Goal: Check status

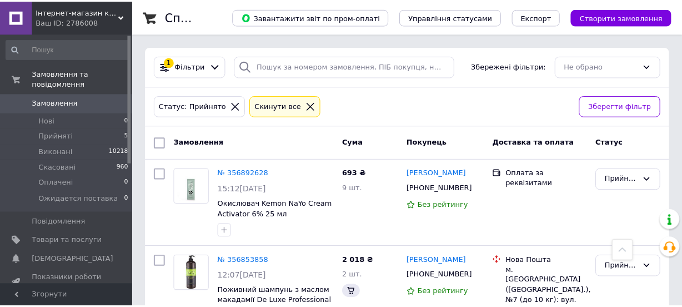
scroll to position [269, 0]
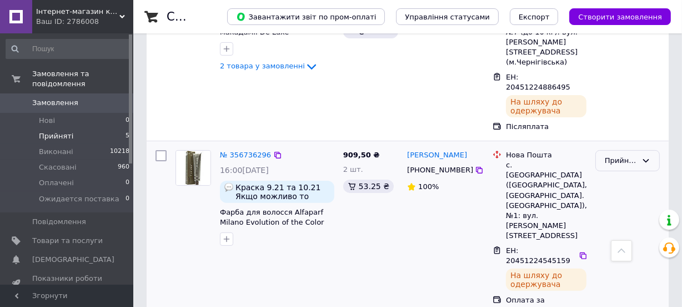
click at [622, 155] on div "Прийнято" at bounding box center [621, 161] width 32 height 12
click at [621, 173] on li "Виконано" at bounding box center [627, 183] width 63 height 21
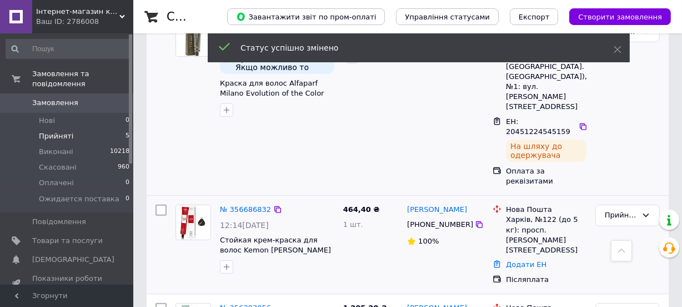
scroll to position [408, 0]
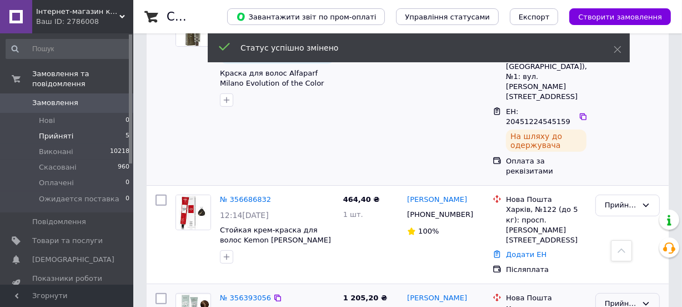
click at [628, 298] on div "Прийнято" at bounding box center [621, 304] width 32 height 12
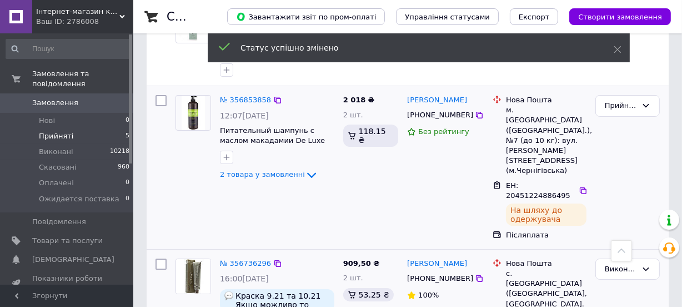
scroll to position [156, 0]
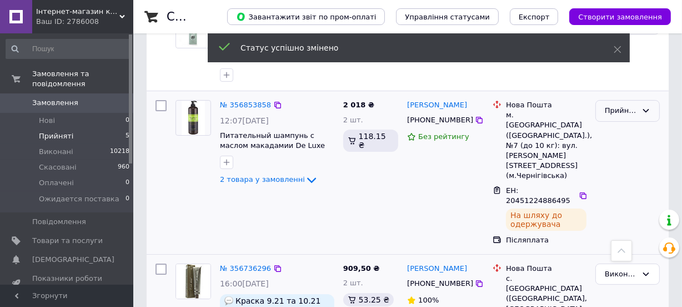
click at [622, 110] on div "Прийнято" at bounding box center [621, 111] width 32 height 12
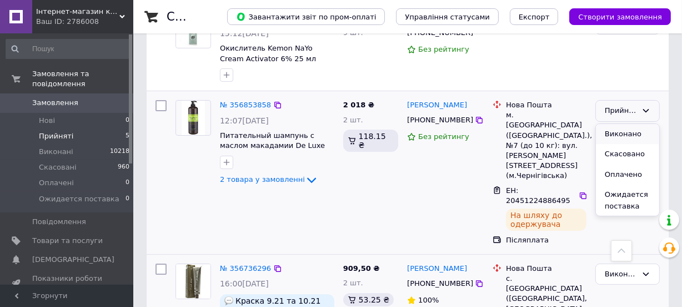
click at [617, 131] on li "Виконано" at bounding box center [627, 134] width 63 height 21
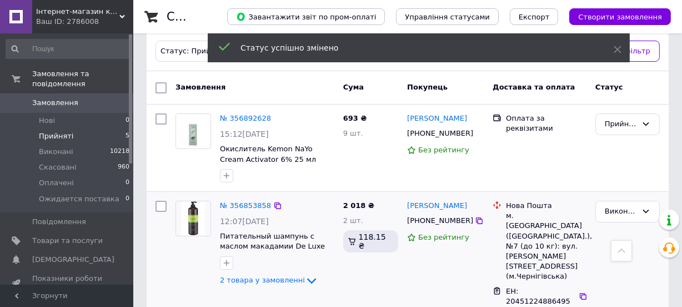
scroll to position [54, 0]
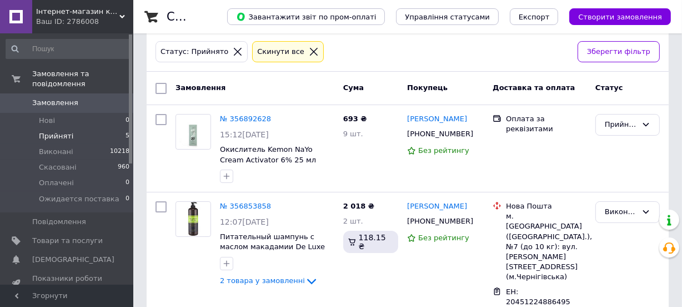
click at [247, 118] on link "№ 356892628" at bounding box center [245, 118] width 51 height 8
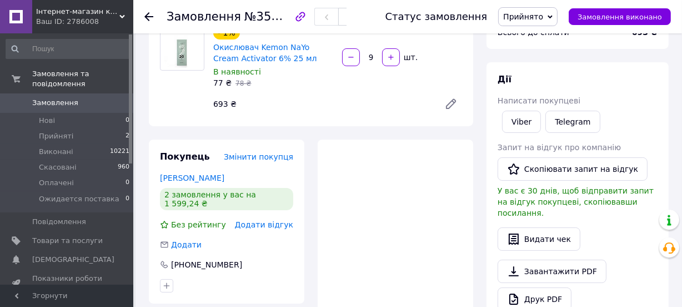
scroll to position [151, 0]
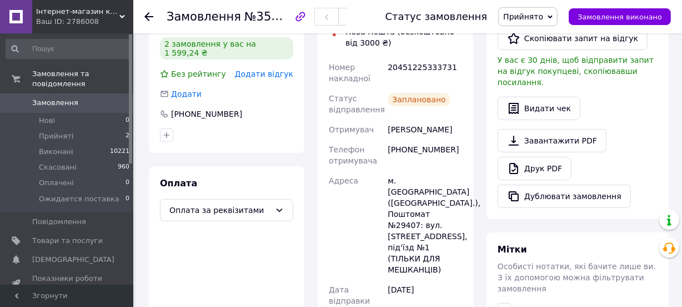
scroll to position [252, 0]
click at [49, 131] on span "Прийняті" at bounding box center [56, 136] width 34 height 10
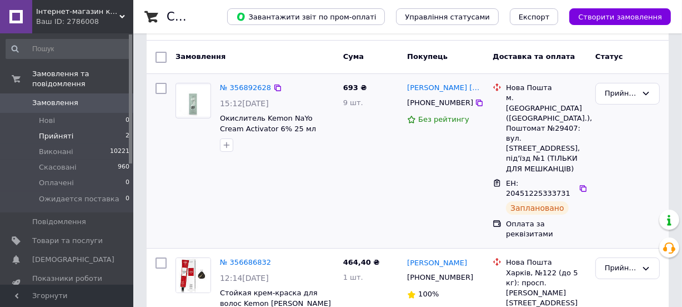
scroll to position [87, 0]
